Goal: Task Accomplishment & Management: Manage account settings

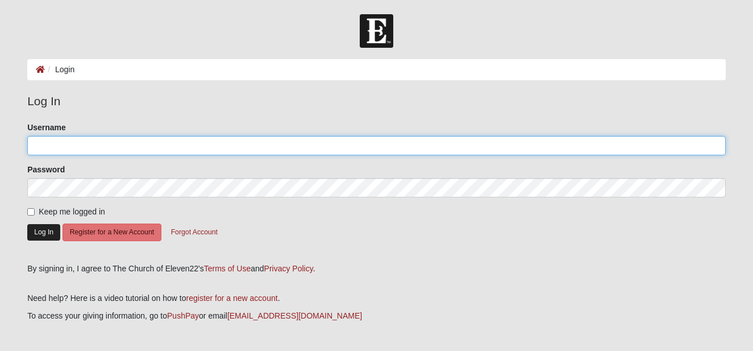
type input "MWinters"
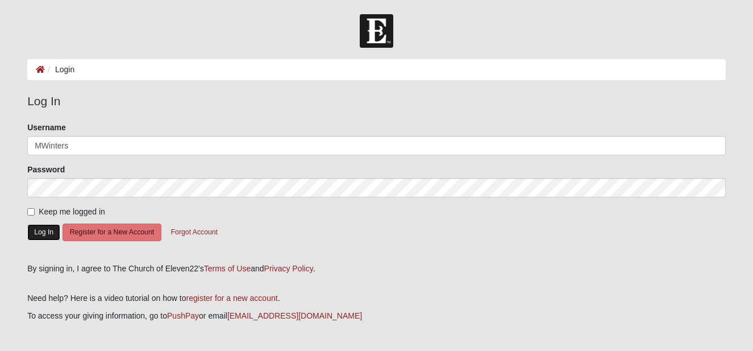
click at [43, 233] on button "Log In" at bounding box center [43, 232] width 33 height 16
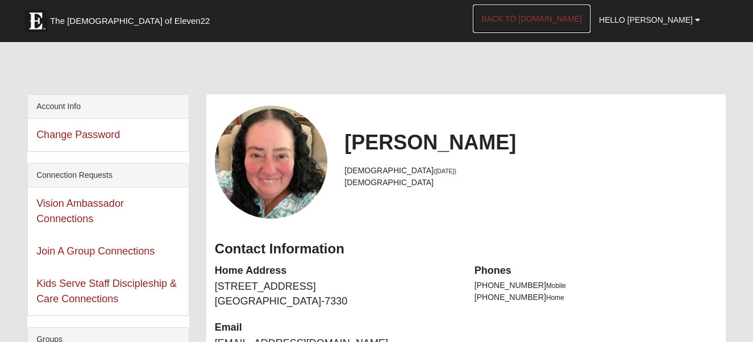
click at [570, 17] on link "Back to [DOMAIN_NAME]" at bounding box center [532, 19] width 118 height 28
